Goal: Information Seeking & Learning: Check status

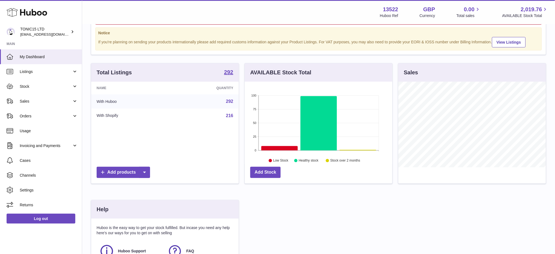
scroll to position [110, 0]
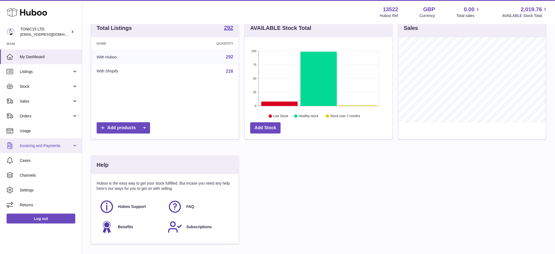
click at [38, 141] on link "Invoicing and Payments" at bounding box center [41, 145] width 82 height 15
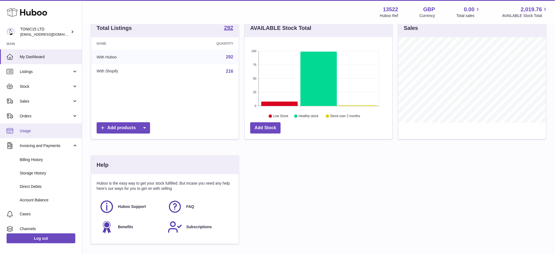
scroll to position [33, 0]
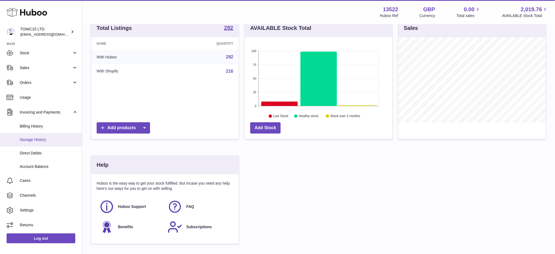
click at [41, 138] on span "Storage History" at bounding box center [49, 139] width 58 height 5
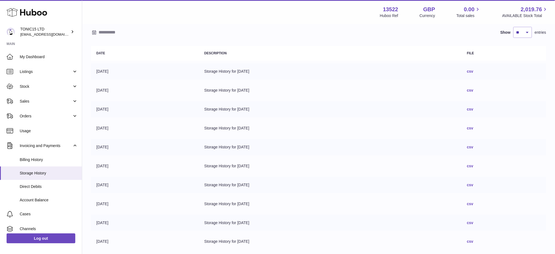
scroll to position [73, 0]
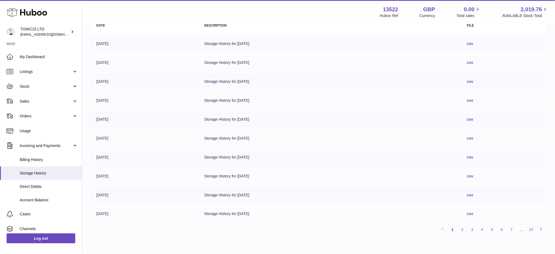
click at [474, 44] on link "csv" at bounding box center [470, 43] width 6 height 4
click at [40, 75] on link "Listings" at bounding box center [41, 71] width 82 height 15
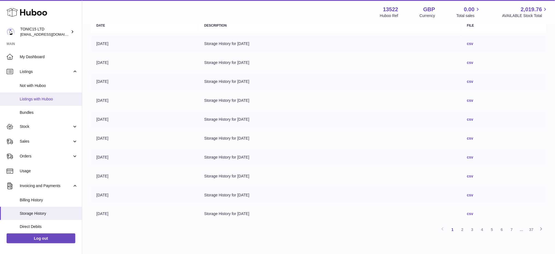
click at [38, 100] on span "Listings with Huboo" at bounding box center [49, 98] width 58 height 5
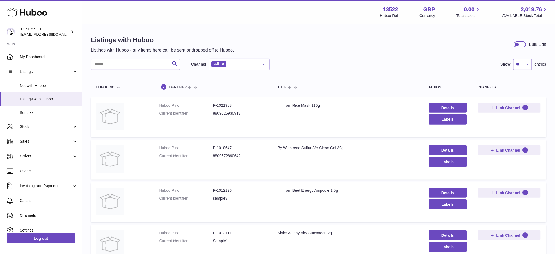
click at [132, 60] on input "text" at bounding box center [135, 64] width 89 height 11
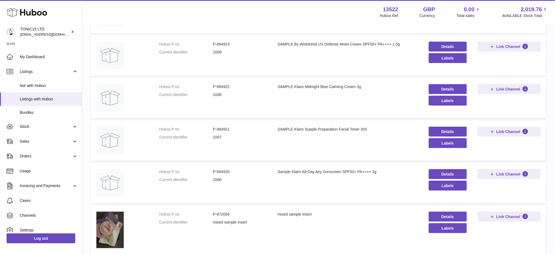
scroll to position [192, 0]
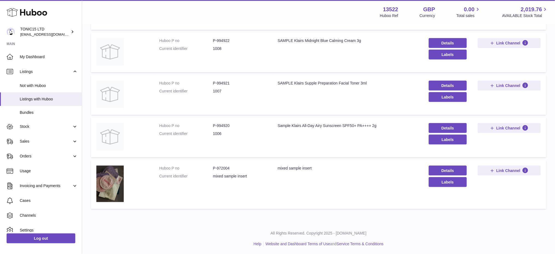
click at [225, 167] on dd "P-972004" at bounding box center [240, 167] width 54 height 5
copy dd "972004"
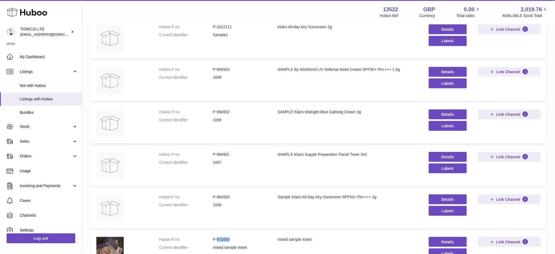
scroll to position [119, 0]
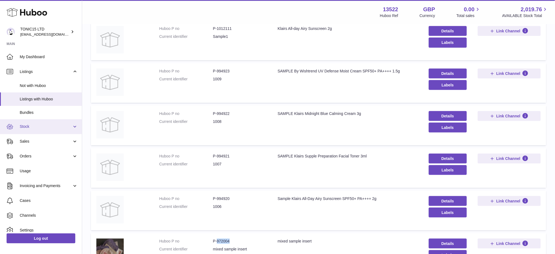
click at [39, 126] on span "Stock" at bounding box center [46, 126] width 52 height 5
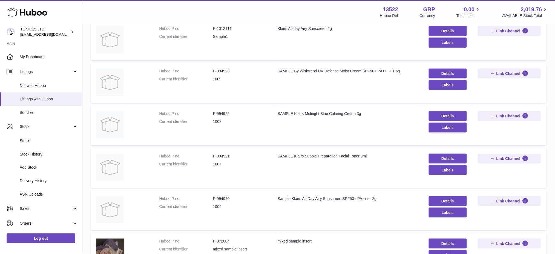
click at [224, 196] on dd "P-994920" at bounding box center [240, 198] width 54 height 5
copy dd "994920"
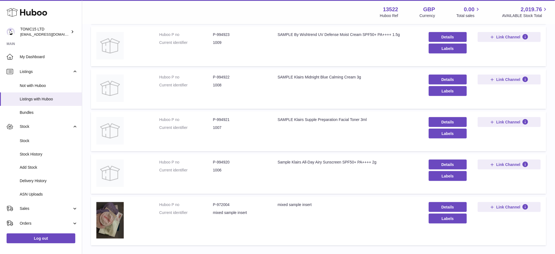
click at [222, 118] on dd "P-994921" at bounding box center [240, 119] width 54 height 5
copy dd "994921"
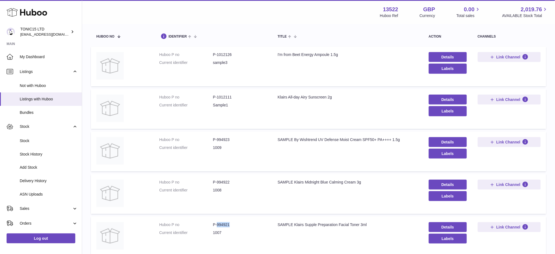
scroll to position [0, 0]
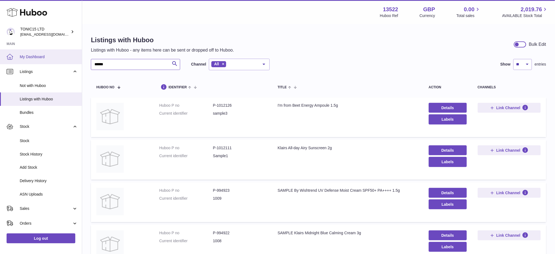
drag, startPoint x: 120, startPoint y: 63, endPoint x: 31, endPoint y: 52, distance: 90.3
click at [30, 53] on div "Huboo TONIC15 LTD [EMAIL_ADDRESS][DOMAIN_NAME] Main My Dashboard Listings Not w…" at bounding box center [277, 223] width 555 height 447
paste input "text"
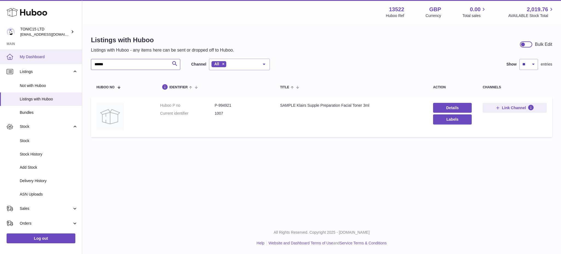
drag, startPoint x: 124, startPoint y: 64, endPoint x: 0, endPoint y: 57, distance: 124.0
click at [0, 65] on div "Huboo TONIC15 LTD [EMAIL_ADDRESS][DOMAIN_NAME] Main My Dashboard Listings Not w…" at bounding box center [280, 127] width 561 height 254
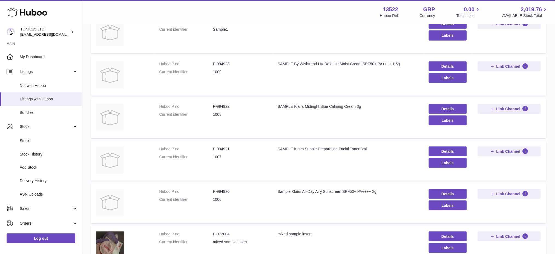
scroll to position [192, 0]
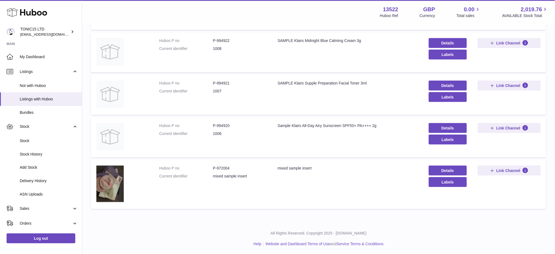
click at [226, 81] on dd "P-994921" at bounding box center [240, 83] width 54 height 5
copy dd "994921"
click at [225, 82] on dd "P-994921" at bounding box center [240, 83] width 54 height 5
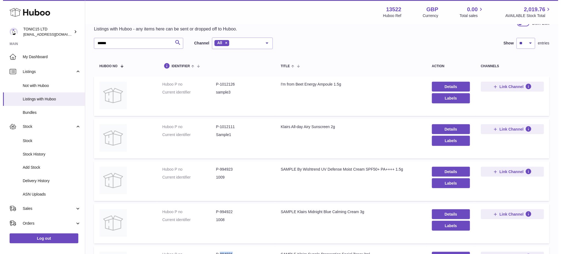
scroll to position [0, 0]
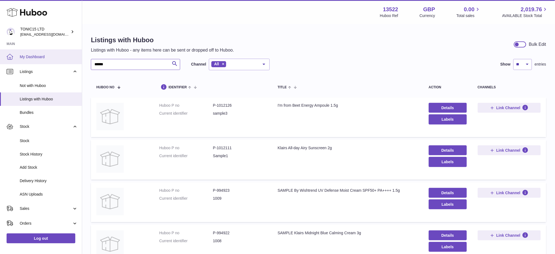
drag, startPoint x: 125, startPoint y: 61, endPoint x: 7, endPoint y: 59, distance: 117.3
click at [13, 60] on div "Huboo TONIC15 LTD [EMAIL_ADDRESS][DOMAIN_NAME] Main My Dashboard Listings Not w…" at bounding box center [277, 223] width 555 height 447
paste input "text"
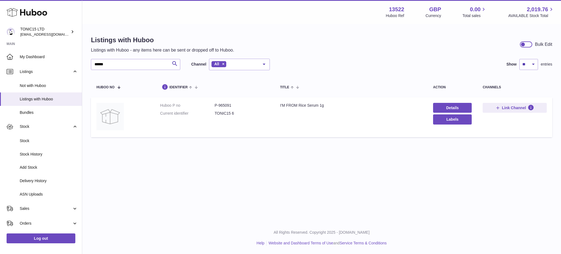
click at [225, 106] on dd "P-965091" at bounding box center [242, 105] width 55 height 5
copy dd "965091"
drag, startPoint x: 121, startPoint y: 63, endPoint x: 0, endPoint y: 45, distance: 121.9
click at [6, 50] on div "Huboo TONIC15 LTD [EMAIL_ADDRESS][DOMAIN_NAME] Main My Dashboard Listings Not w…" at bounding box center [280, 127] width 561 height 254
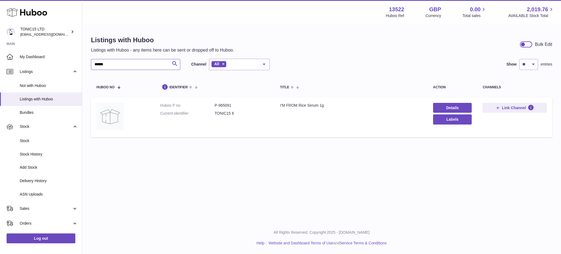
paste input "text"
type input "******"
click at [66, 68] on div "Huboo TONIC15 LTD [EMAIL_ADDRESS][DOMAIN_NAME] Main My Dashboard Listings Not w…" at bounding box center [280, 127] width 561 height 254
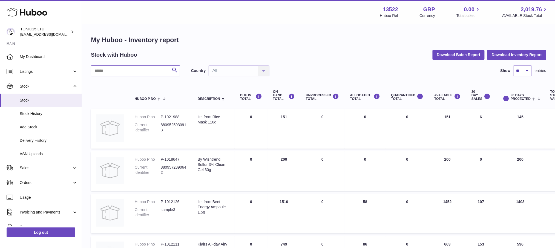
click at [117, 71] on input "text" at bounding box center [135, 70] width 89 height 11
paste input "******"
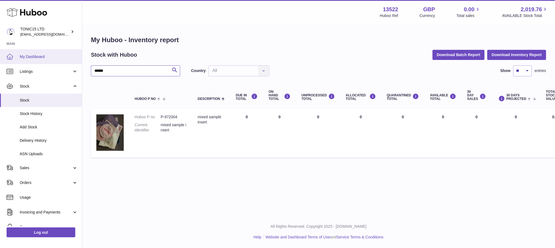
drag, startPoint x: 117, startPoint y: 74, endPoint x: 0, endPoint y: 62, distance: 117.6
click at [31, 67] on div "Huboo TONIC15 LTD internalAdmin-13522@internal.huboo.com Main My Dashboard List…" at bounding box center [277, 124] width 555 height 248
paste input "text"
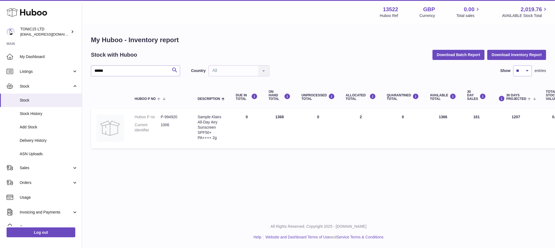
click at [170, 116] on dd "P-994920" at bounding box center [174, 117] width 26 height 5
copy dd "994920"
drag, startPoint x: 121, startPoint y: 71, endPoint x: 0, endPoint y: 25, distance: 129.2
click at [17, 37] on div "Huboo TONIC15 LTD internalAdmin-13522@internal.huboo.com Main My Dashboard List…" at bounding box center [277, 124] width 555 height 248
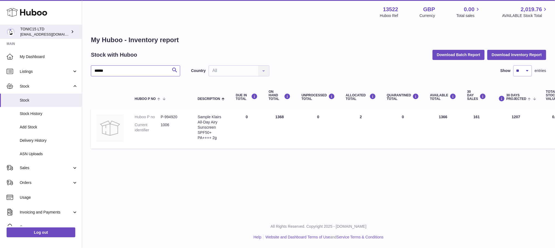
paste input "text"
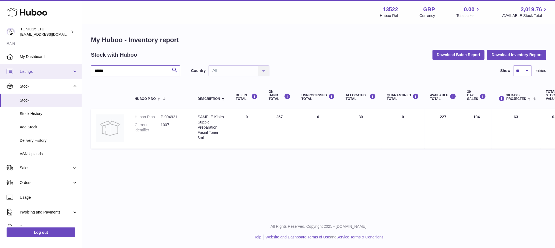
drag, startPoint x: 8, startPoint y: 68, endPoint x: 0, endPoint y: 68, distance: 8.2
click at [0, 68] on div "Huboo TONIC15 LTD internalAdmin-13522@internal.huboo.com Main My Dashboard List…" at bounding box center [277, 124] width 555 height 248
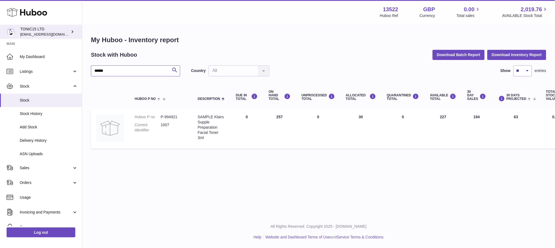
drag, startPoint x: 121, startPoint y: 70, endPoint x: 0, endPoint y: 33, distance: 126.4
click at [0, 53] on div "Huboo TONIC15 LTD internalAdmin-13522@internal.huboo.com Main My Dashboard List…" at bounding box center [277, 124] width 555 height 248
paste input "text"
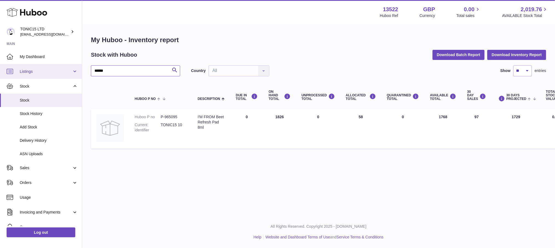
drag, startPoint x: 119, startPoint y: 72, endPoint x: 0, endPoint y: 73, distance: 118.9
click at [0, 73] on div "Huboo TONIC15 LTD internalAdmin-13522@internal.huboo.com Main My Dashboard List…" at bounding box center [277, 124] width 555 height 248
paste input "text"
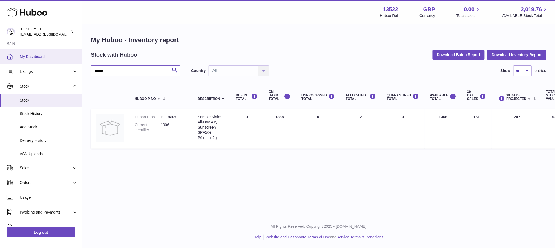
drag, startPoint x: 118, startPoint y: 72, endPoint x: 34, endPoint y: 58, distance: 85.0
click at [36, 59] on div "Huboo TONIC15 LTD internalAdmin-13522@internal.huboo.com Main My Dashboard List…" at bounding box center [277, 124] width 555 height 248
paste input "text"
type input "******"
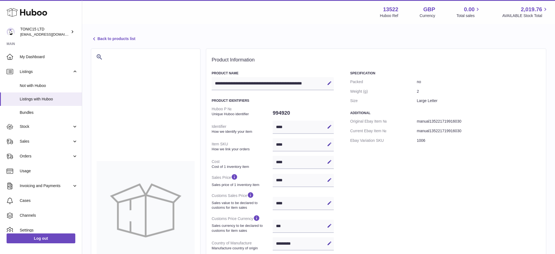
select select "***"
select select "****"
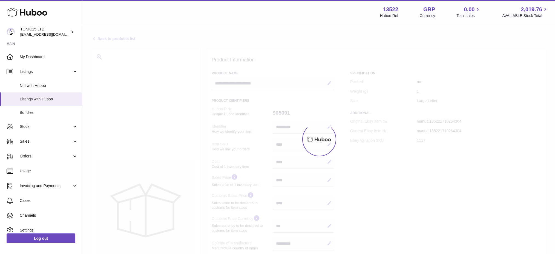
select select "***"
select select "****"
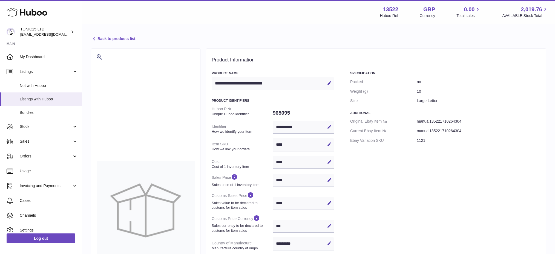
select select "***"
select select "****"
click at [277, 116] on dd "965095" at bounding box center [303, 113] width 61 height 12
copy dd "965095"
